Goal: Book appointment/travel/reservation

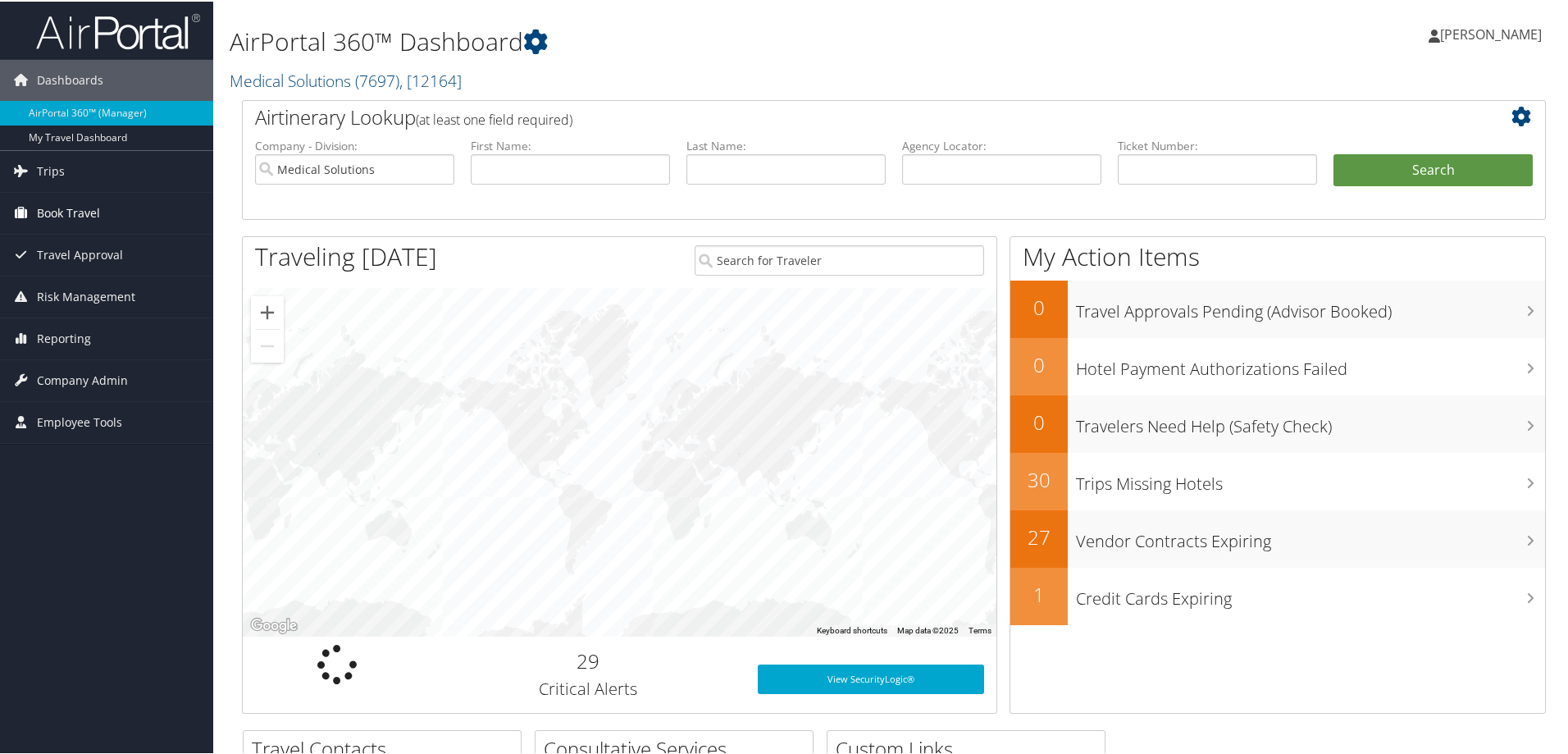
click at [61, 211] on span "Book Travel" at bounding box center [69, 211] width 63 height 41
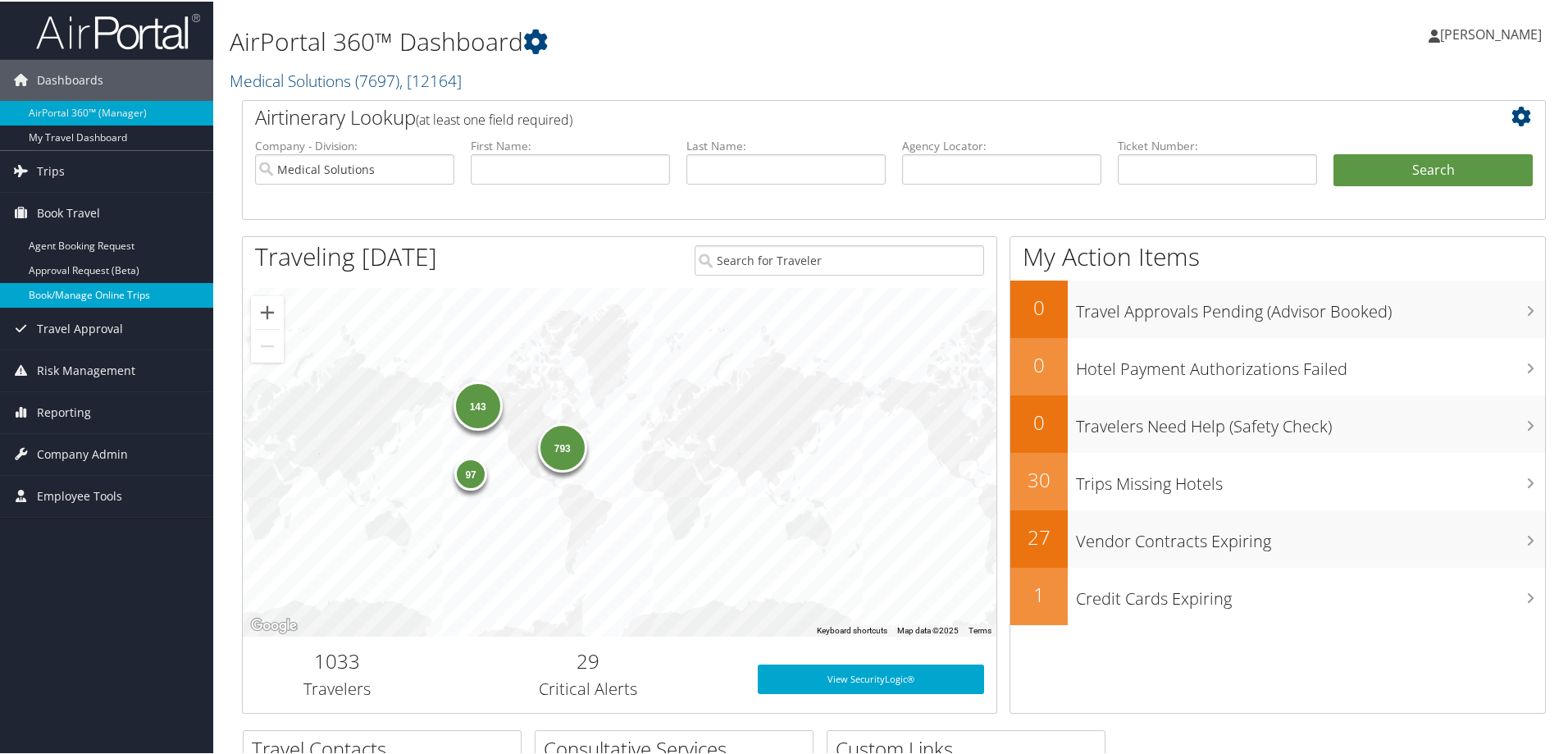
click at [128, 295] on link "Book/Manage Online Trips" at bounding box center [106, 293] width 213 height 24
